Goal: Find specific page/section: Find specific page/section

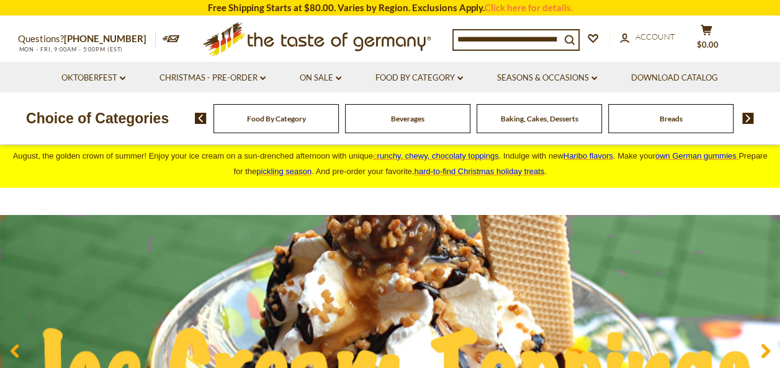
scroll to position [11, 0]
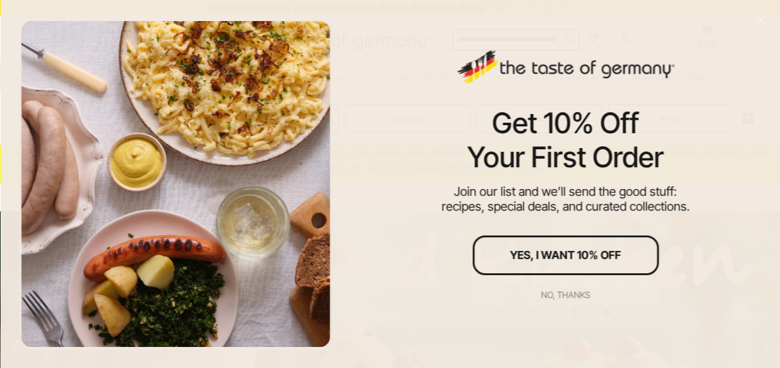
click at [551, 292] on div "No, thanks" at bounding box center [565, 295] width 49 height 9
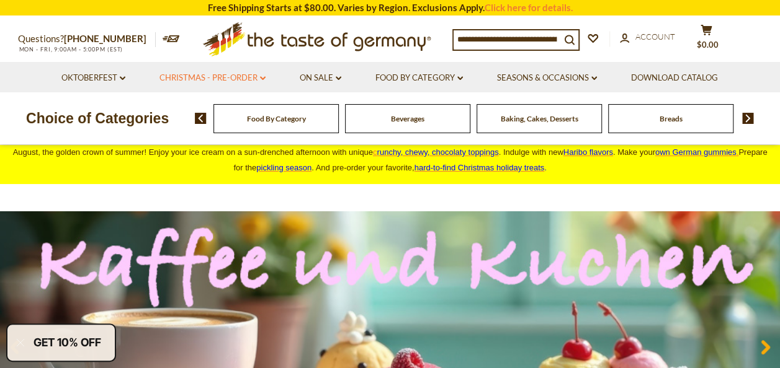
click at [260, 81] on link "Christmas - PRE-ORDER dropdown_arrow" at bounding box center [212, 78] width 106 height 14
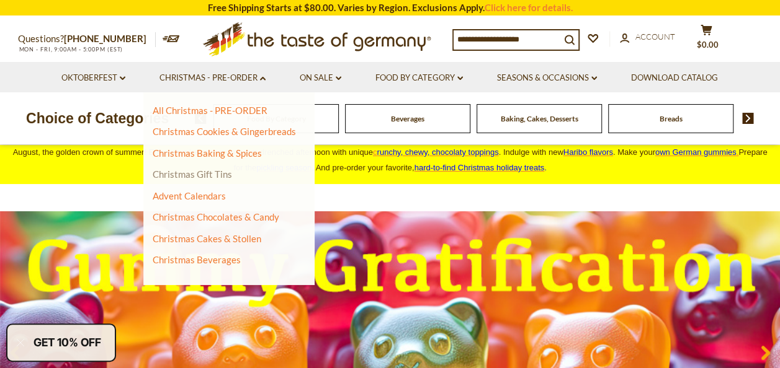
click at [208, 173] on link "Christmas Gift Tins" at bounding box center [192, 174] width 79 height 11
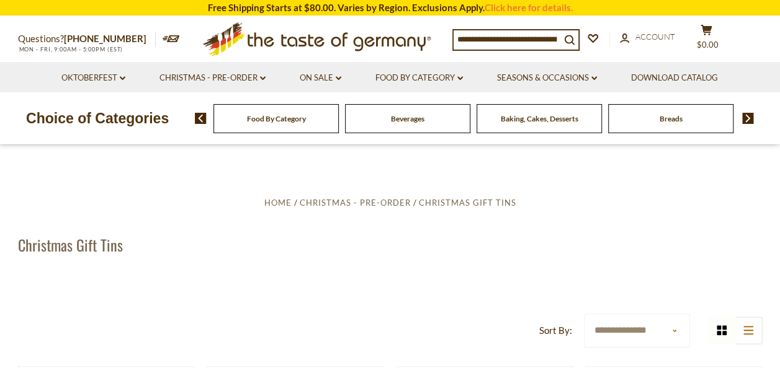
click at [546, 40] on input at bounding box center [506, 38] width 107 height 17
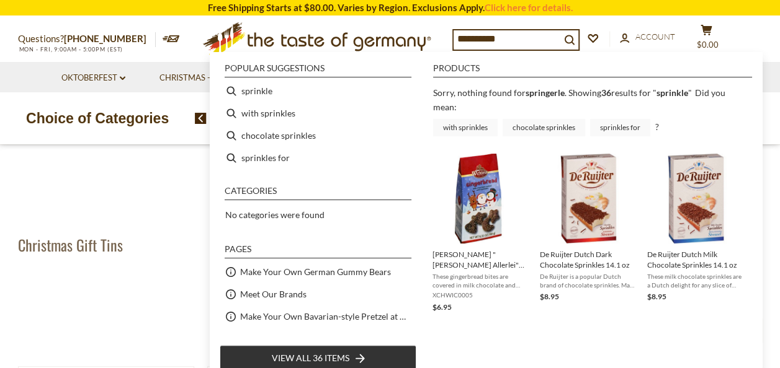
type input "********"
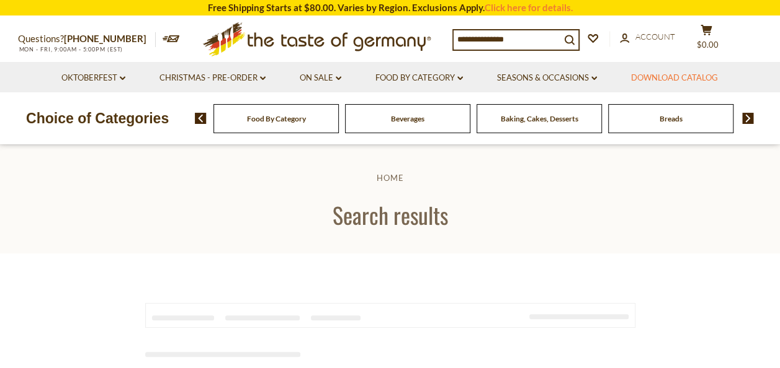
type input "********"
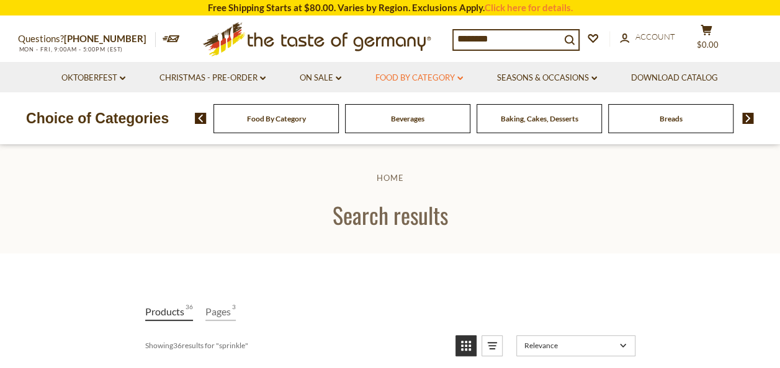
click at [456, 74] on link "Food By Category dropdown_arrow" at bounding box center [418, 78] width 87 height 14
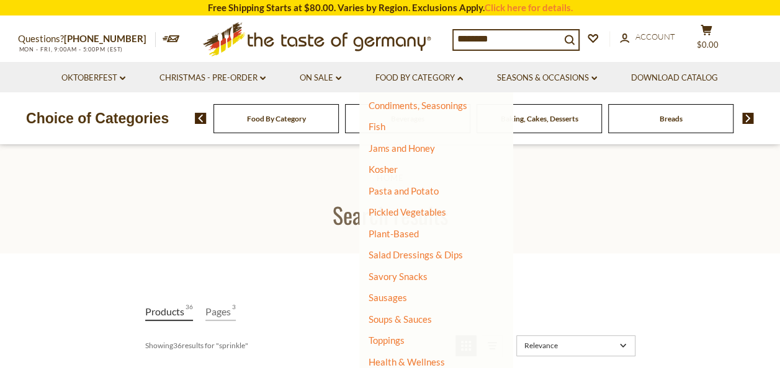
scroll to position [300, 0]
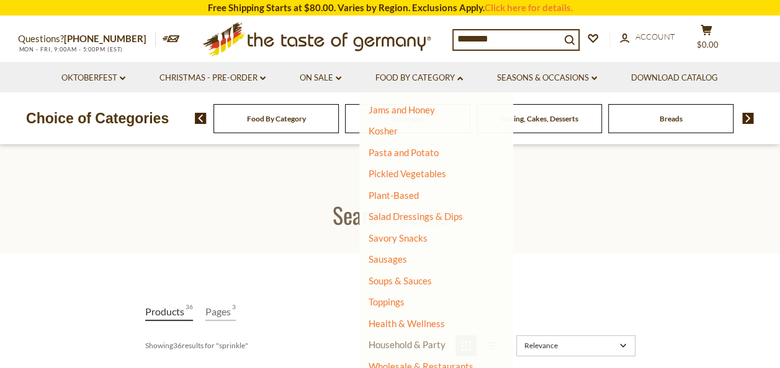
click at [407, 344] on link "Household & Party" at bounding box center [406, 344] width 77 height 17
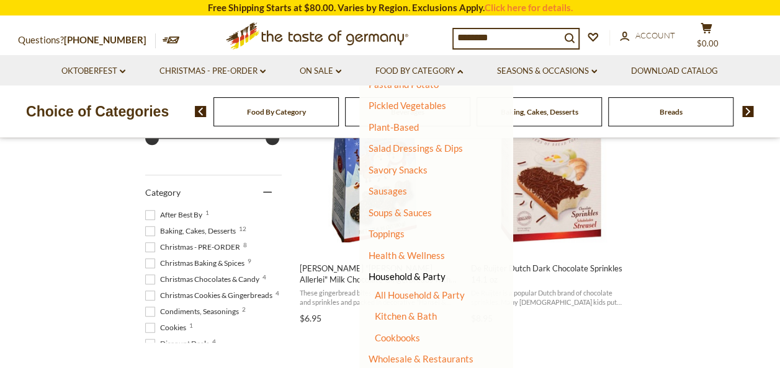
scroll to position [339, 0]
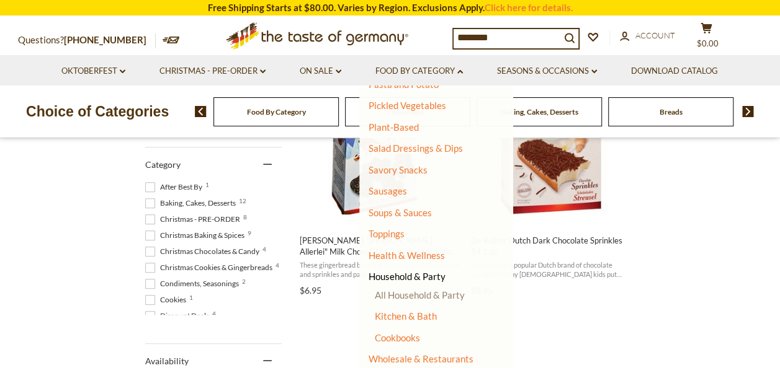
click at [430, 296] on link "All Household & Party" at bounding box center [420, 295] width 90 height 11
